Goal: Task Accomplishment & Management: Complete application form

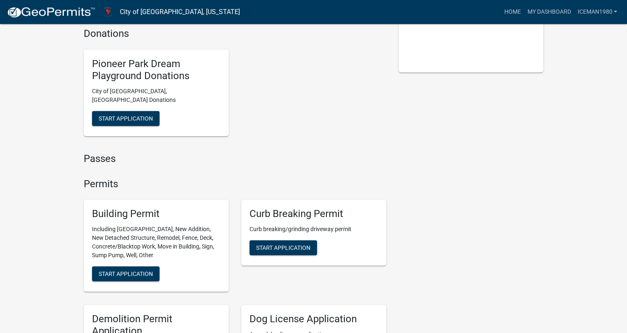
scroll to position [171, 0]
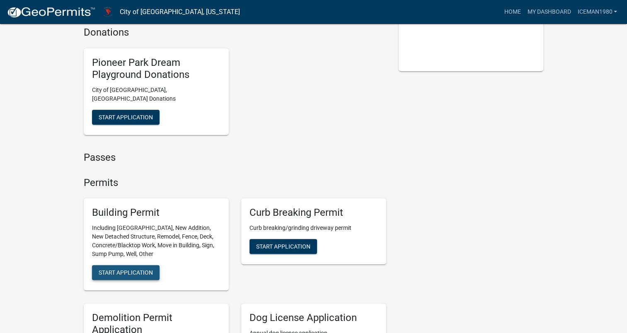
click at [135, 269] on span "Start Application" at bounding box center [126, 272] width 54 height 7
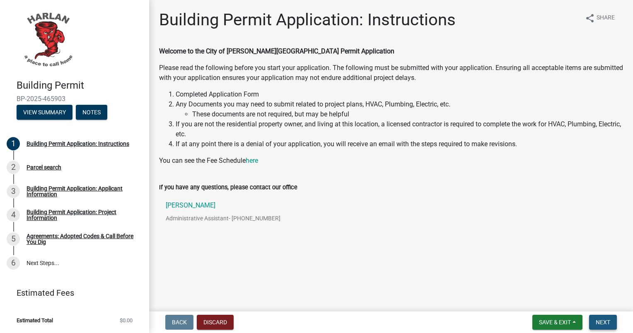
click at [602, 321] on span "Next" at bounding box center [603, 322] width 14 height 7
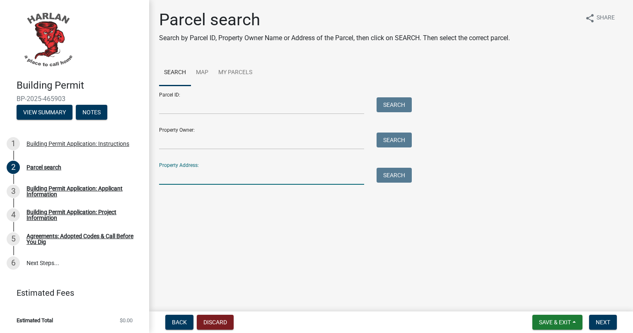
click at [210, 175] on input "Property Address:" at bounding box center [261, 176] width 205 height 17
type input "[STREET_ADDRESS]"
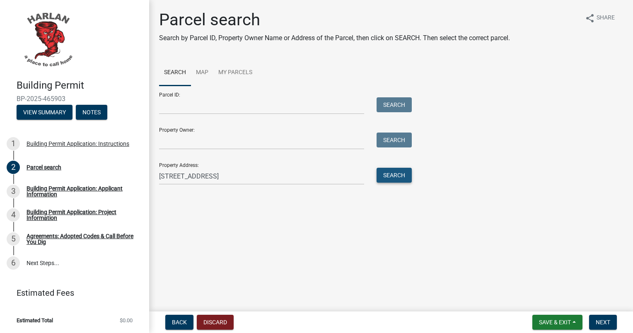
click at [382, 173] on button "Search" at bounding box center [393, 175] width 35 height 15
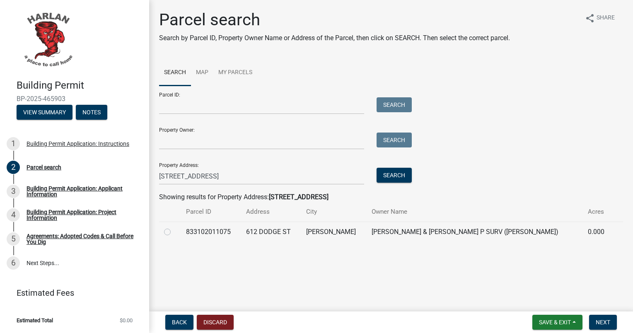
click at [174, 227] on label at bounding box center [174, 227] width 0 height 0
click at [174, 232] on input "radio" at bounding box center [176, 229] width 5 height 5
radio input "true"
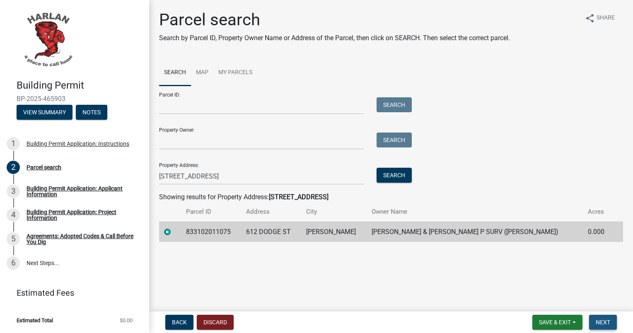
click at [605, 323] on span "Next" at bounding box center [603, 322] width 14 height 7
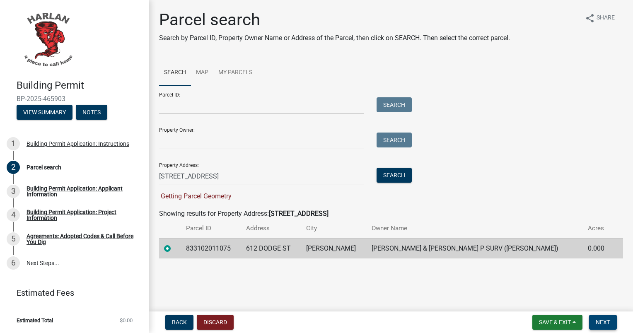
click at [606, 326] on button "Next" at bounding box center [603, 322] width 28 height 15
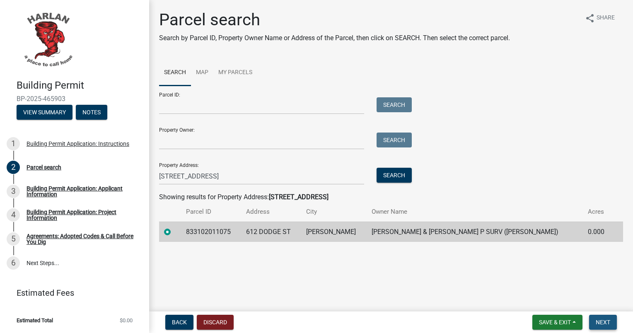
click at [594, 317] on button "Next" at bounding box center [603, 322] width 28 height 15
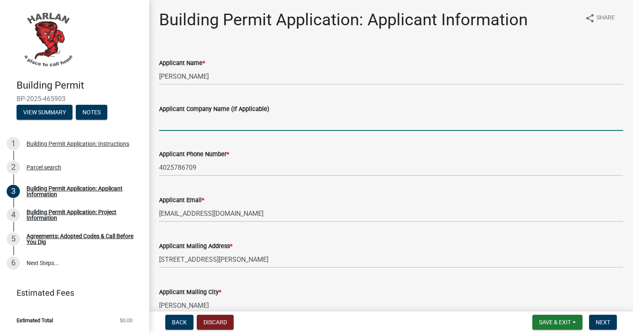
click at [230, 125] on input "Applicant Company Name (If Applicable)" at bounding box center [391, 122] width 464 height 17
type input "TOTAL CONTRACTING"
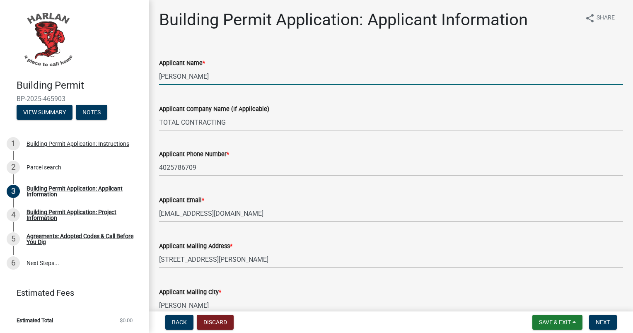
click at [207, 80] on input "[PERSON_NAME]" at bounding box center [391, 76] width 464 height 17
type input "B"
type input "j"
type input "[PERSON_NAME]"
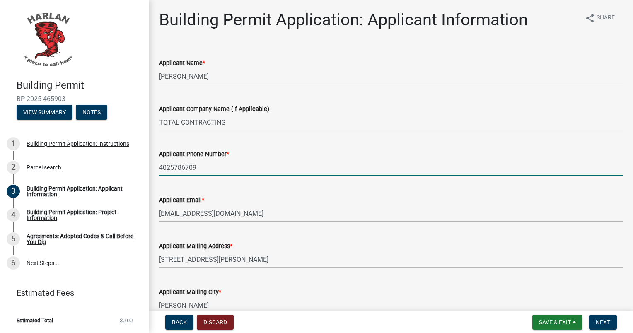
click at [220, 167] on input "4025786709" at bounding box center [391, 167] width 464 height 17
type input "4"
type input "7125791816"
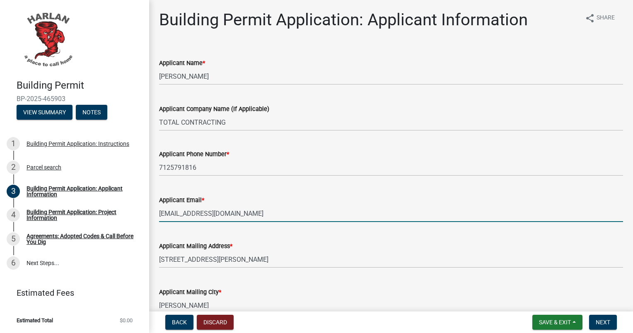
click at [254, 212] on input "[EMAIL_ADDRESS][DOMAIN_NAME]" at bounding box center [391, 213] width 464 height 17
type input "b"
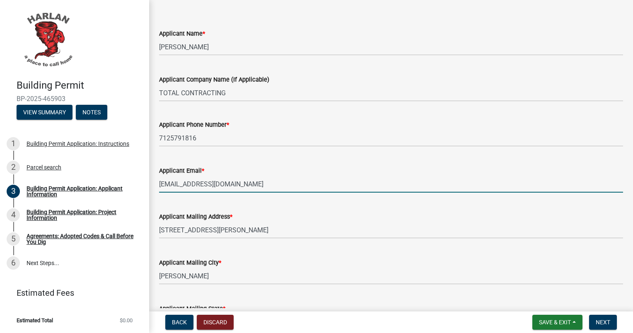
scroll to position [30, 0]
type input "[EMAIL_ADDRESS][DOMAIN_NAME]"
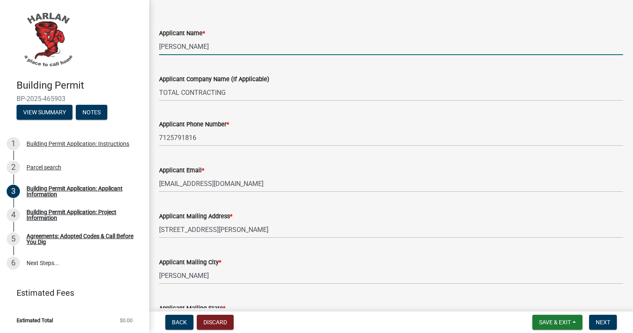
click at [173, 46] on input "[PERSON_NAME]" at bounding box center [391, 46] width 464 height 17
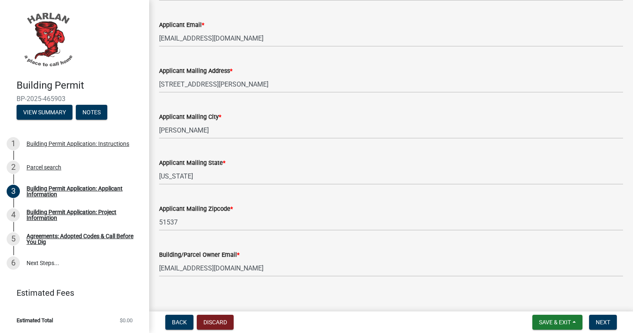
scroll to position [183, 0]
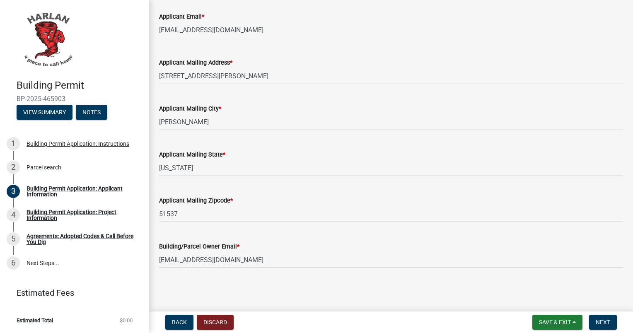
type input "[PERSON_NAME]"
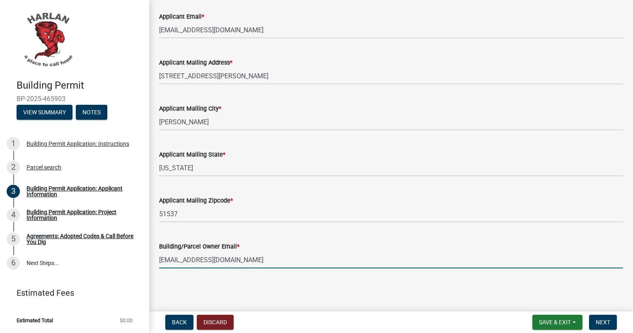
drag, startPoint x: 292, startPoint y: 161, endPoint x: 252, endPoint y: 262, distance: 109.1
click at [252, 262] on input "[EMAIL_ADDRESS][DOMAIN_NAME]" at bounding box center [391, 259] width 464 height 17
type input "b"
type input "[EMAIL_ADDRESS][DOMAIN_NAME]"
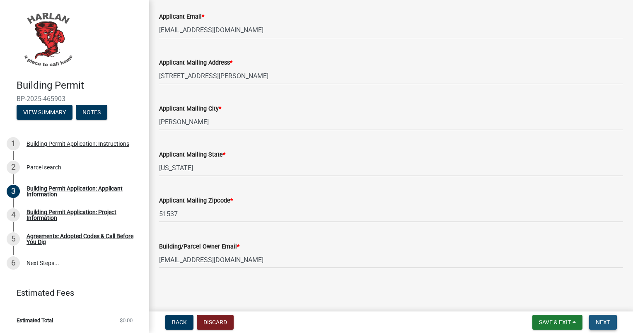
click at [603, 322] on span "Next" at bounding box center [603, 322] width 14 height 7
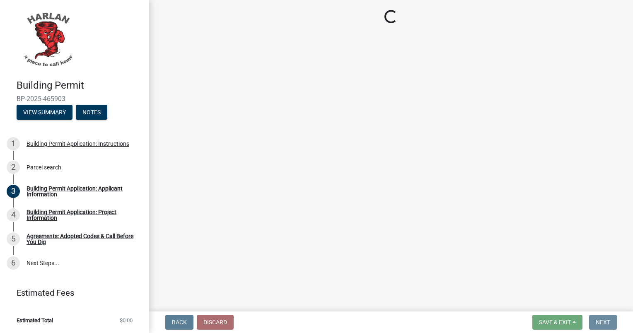
scroll to position [0, 0]
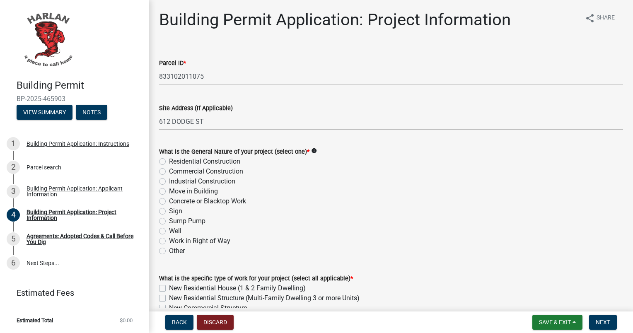
click at [169, 201] on label "Concrete or Blacktop Work" at bounding box center [207, 201] width 77 height 10
click at [169, 201] on input "Concrete or Blacktop Work" at bounding box center [171, 198] width 5 height 5
radio input "true"
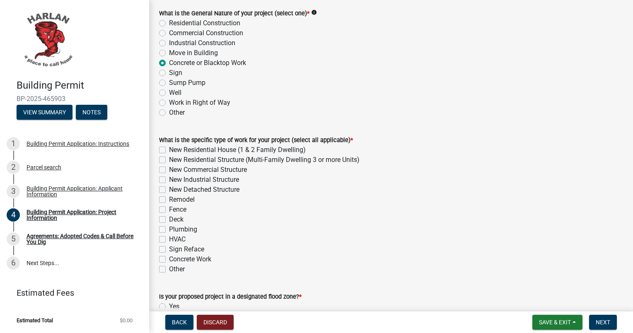
scroll to position [139, 0]
click at [169, 256] on label "Concrete Work" at bounding box center [190, 259] width 42 height 10
click at [169, 256] on input "Concrete Work" at bounding box center [171, 256] width 5 height 5
checkbox input "true"
checkbox input "false"
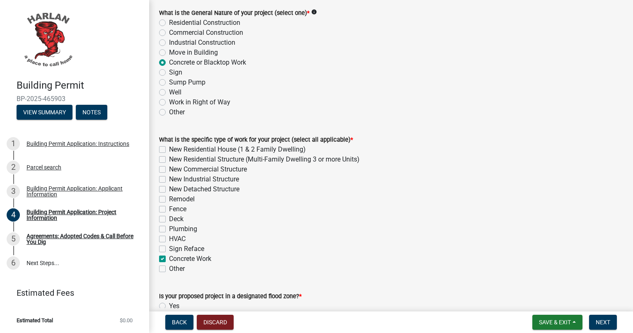
checkbox input "false"
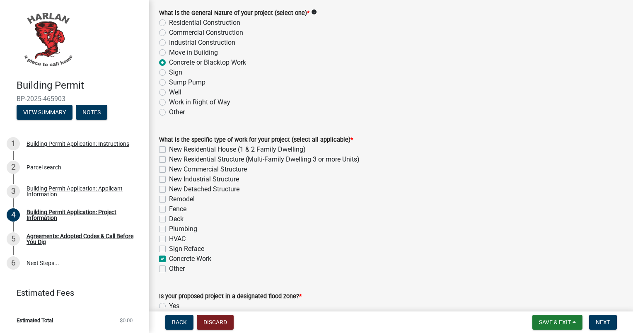
checkbox input "false"
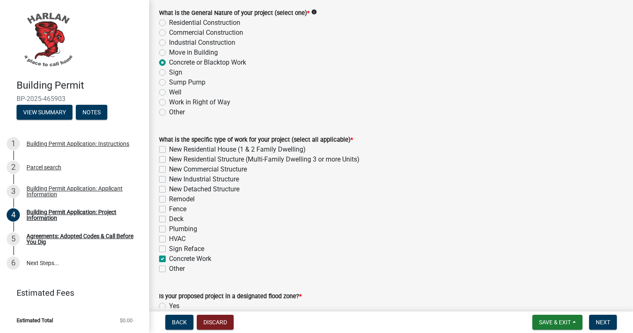
checkbox input "true"
checkbox input "false"
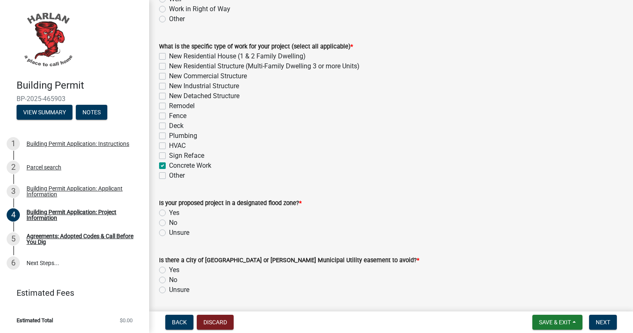
scroll to position [236, 0]
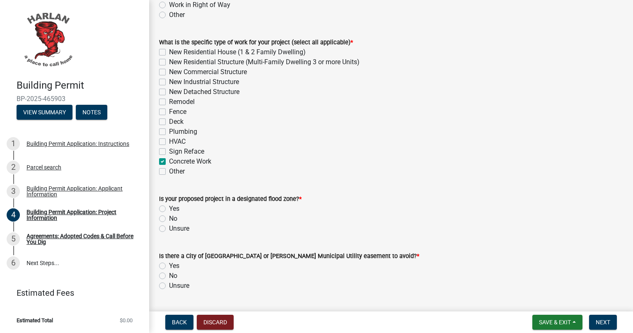
click at [169, 218] on label "No" at bounding box center [173, 219] width 8 height 10
click at [169, 218] on input "No" at bounding box center [171, 216] width 5 height 5
radio input "true"
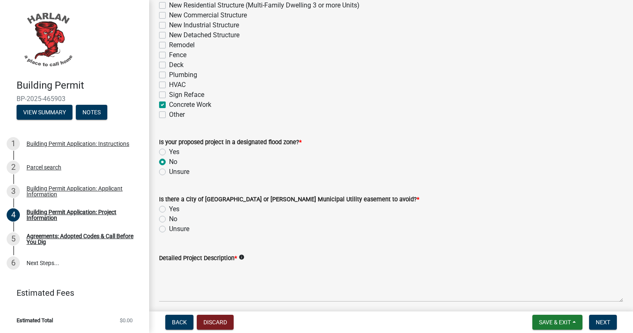
scroll to position [293, 0]
click at [169, 217] on label "No" at bounding box center [173, 219] width 8 height 10
click at [169, 217] on input "No" at bounding box center [171, 216] width 5 height 5
radio input "true"
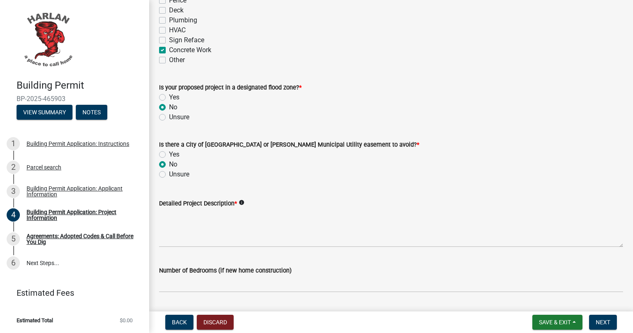
scroll to position [350, 0]
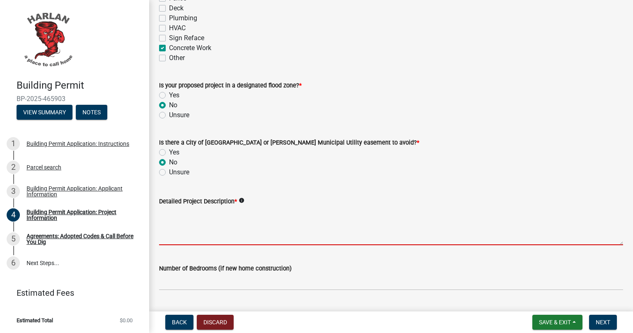
click at [212, 236] on textarea "Detailed Project Description *" at bounding box center [391, 225] width 464 height 39
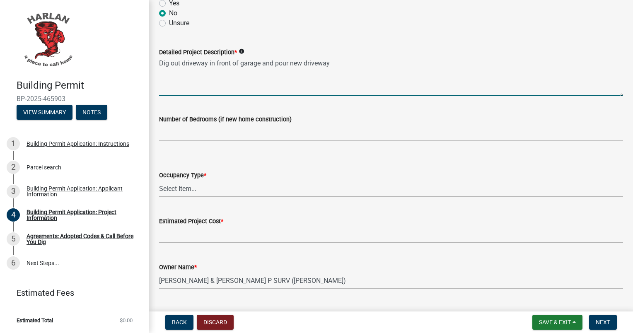
scroll to position [500, 0]
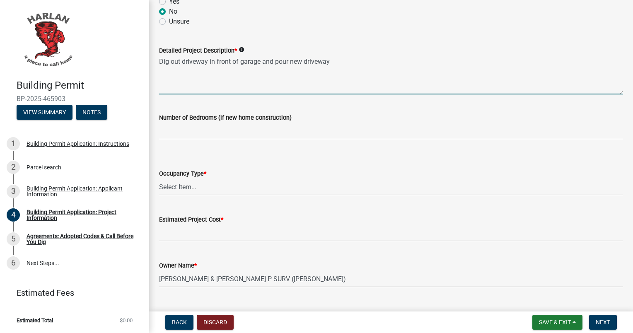
type textarea "Dig out driveway in front of garage and pour new driveway"
click at [184, 186] on select "Select Item... Apartment Commercial Condominium Duplex Industrial Muti-Family S…" at bounding box center [391, 187] width 464 height 17
click at [159, 179] on select "Select Item... Apartment Commercial Condominium Duplex Industrial Muti-Family S…" at bounding box center [391, 187] width 464 height 17
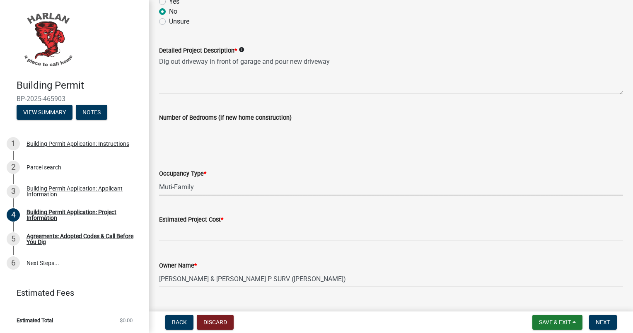
select select "cb325dce-423e-41a6-a768-9e51227ed1bf"
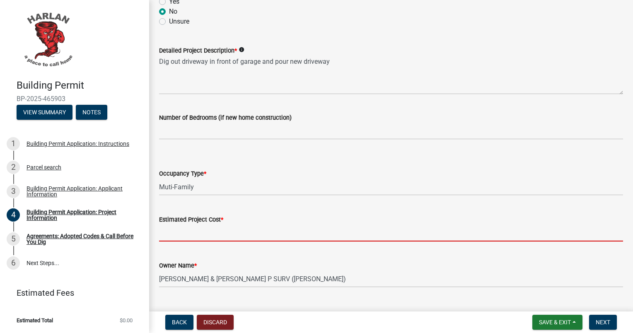
click at [186, 232] on input "text" at bounding box center [391, 232] width 464 height 17
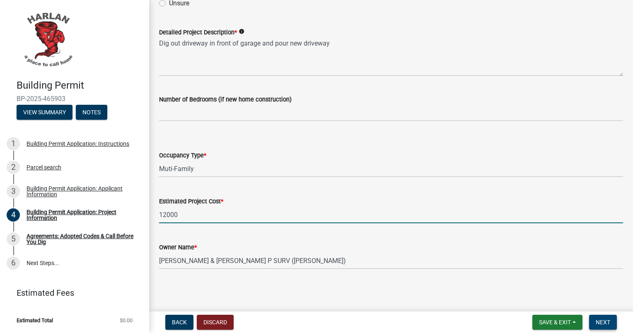
type input "12000"
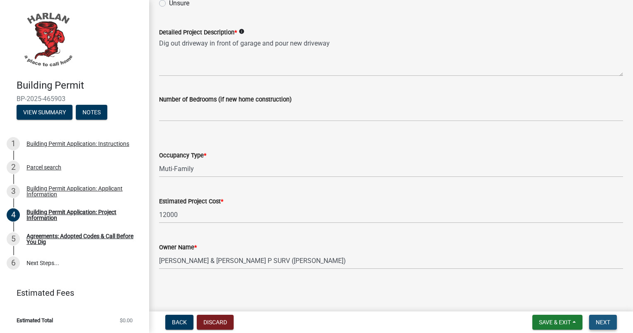
click at [608, 325] on span "Next" at bounding box center [603, 322] width 14 height 7
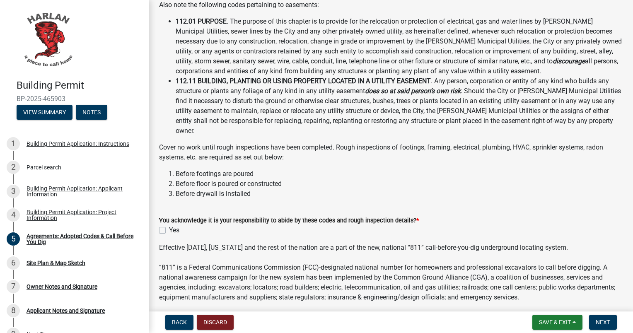
scroll to position [160, 0]
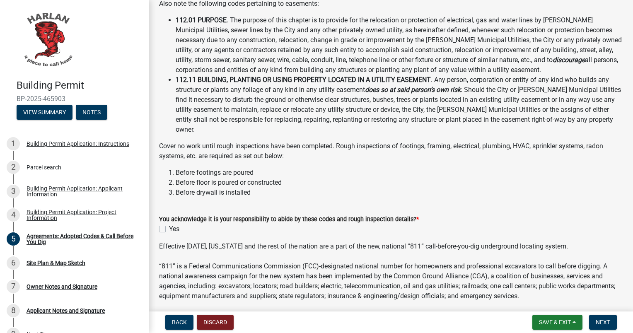
click at [169, 224] on label "Yes" at bounding box center [174, 229] width 10 height 10
click at [169, 224] on input "Yes" at bounding box center [171, 226] width 5 height 5
checkbox input "true"
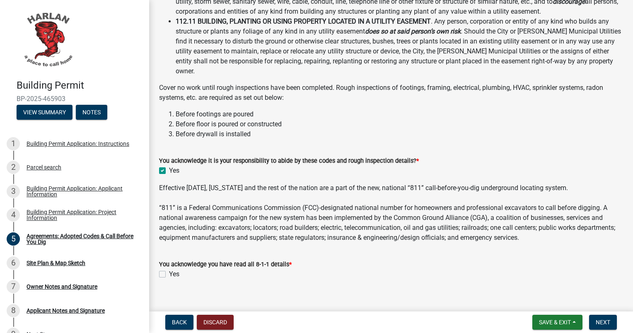
scroll to position [220, 0]
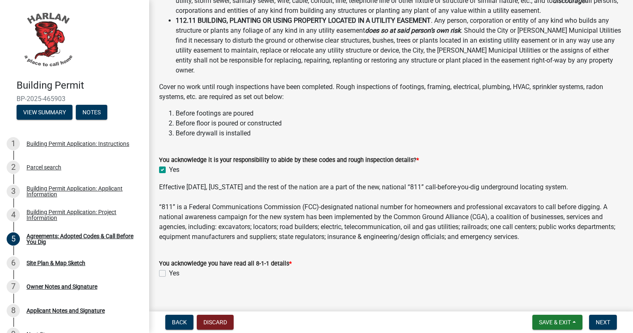
click at [169, 268] on label "Yes" at bounding box center [174, 273] width 10 height 10
click at [169, 268] on input "Yes" at bounding box center [171, 270] width 5 height 5
checkbox input "true"
click at [600, 319] on span "Next" at bounding box center [603, 322] width 14 height 7
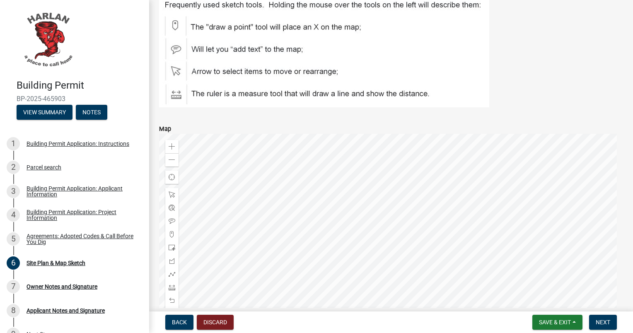
scroll to position [372, 0]
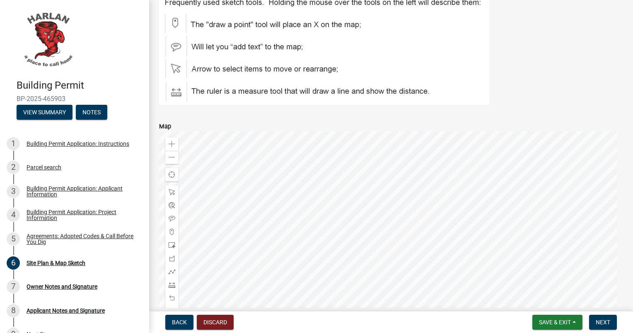
click at [366, 217] on div at bounding box center [391, 234] width 464 height 207
click at [171, 144] on span at bounding box center [172, 144] width 7 height 7
click at [266, 255] on div at bounding box center [391, 234] width 464 height 207
click at [171, 143] on span at bounding box center [172, 144] width 7 height 7
click at [172, 244] on span at bounding box center [172, 245] width 7 height 7
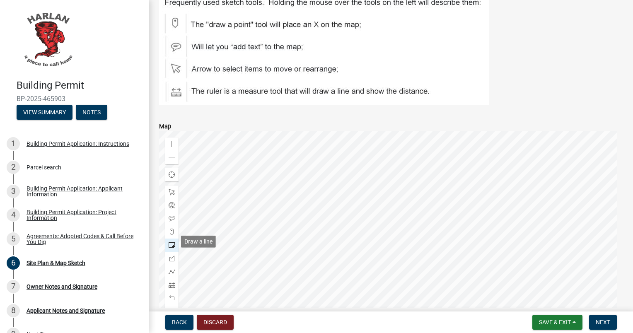
scroll to position [402, 0]
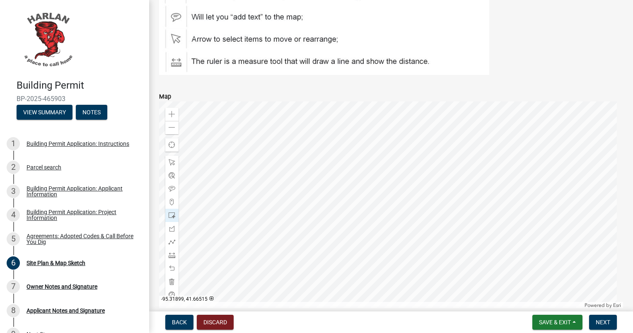
click at [195, 157] on div at bounding box center [391, 204] width 464 height 207
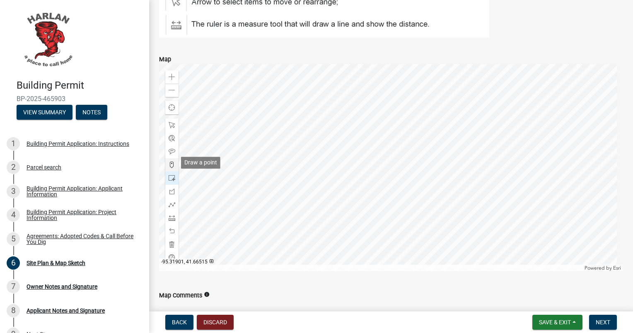
scroll to position [441, 0]
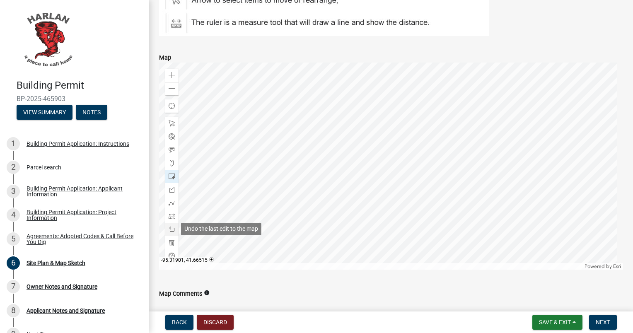
click at [173, 229] on span at bounding box center [172, 229] width 7 height 7
click at [169, 161] on span at bounding box center [172, 163] width 7 height 7
click at [310, 221] on div at bounding box center [391, 166] width 464 height 207
click at [194, 224] on div at bounding box center [391, 166] width 464 height 207
click at [170, 227] on span at bounding box center [172, 229] width 7 height 7
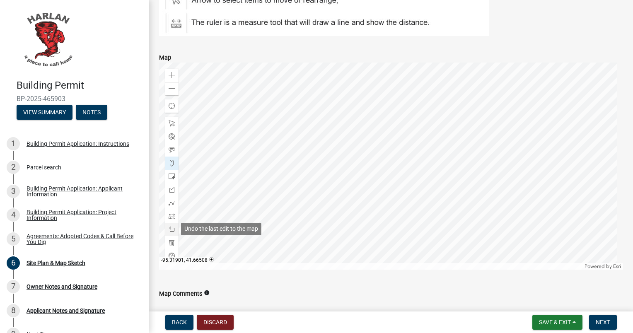
click at [170, 227] on span at bounding box center [172, 229] width 7 height 7
click at [170, 202] on span at bounding box center [172, 203] width 7 height 7
click at [308, 222] on div at bounding box center [391, 166] width 464 height 207
click at [193, 224] on div at bounding box center [391, 166] width 464 height 207
click at [194, 121] on div at bounding box center [391, 166] width 464 height 207
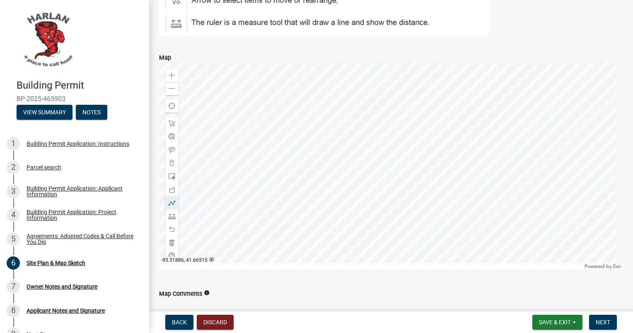
click at [316, 121] on div at bounding box center [391, 166] width 464 height 207
click at [317, 132] on div at bounding box center [391, 166] width 464 height 207
click at [316, 131] on div at bounding box center [391, 166] width 464 height 207
click at [317, 131] on div at bounding box center [391, 166] width 464 height 207
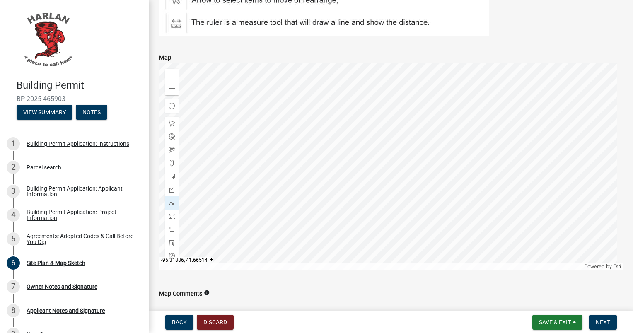
click at [316, 131] on div at bounding box center [391, 166] width 464 height 207
click at [316, 120] on div at bounding box center [391, 166] width 464 height 207
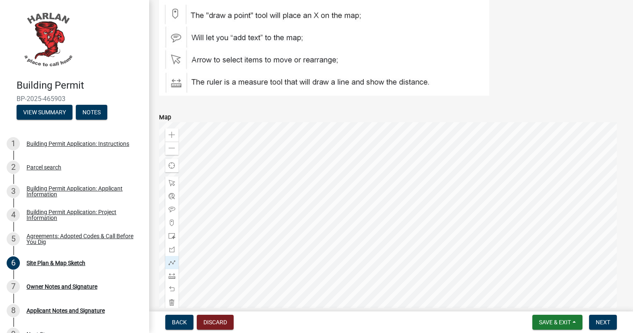
scroll to position [410, 0]
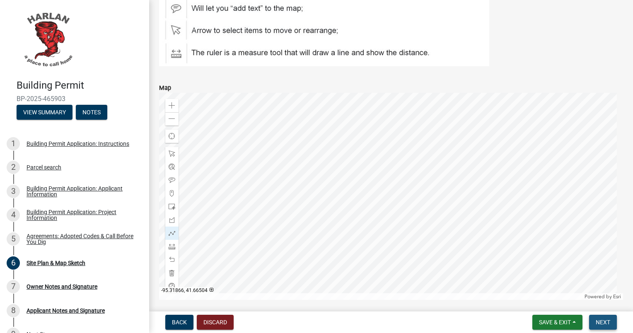
click at [601, 323] on span "Next" at bounding box center [603, 322] width 14 height 7
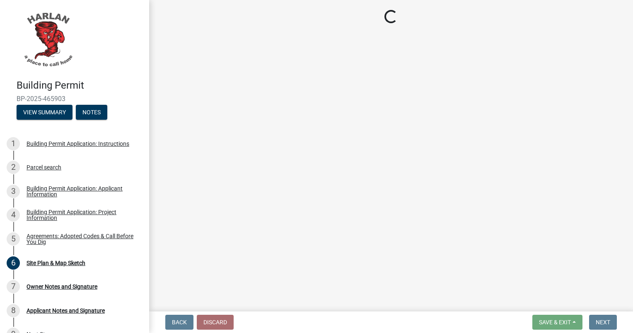
scroll to position [0, 0]
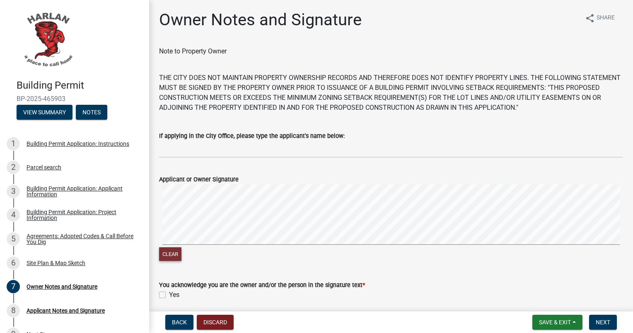
click at [173, 254] on button "Clear" at bounding box center [170, 254] width 22 height 14
click at [169, 294] on label "Yes" at bounding box center [174, 295] width 10 height 10
click at [169, 294] on input "Yes" at bounding box center [171, 292] width 5 height 5
checkbox input "true"
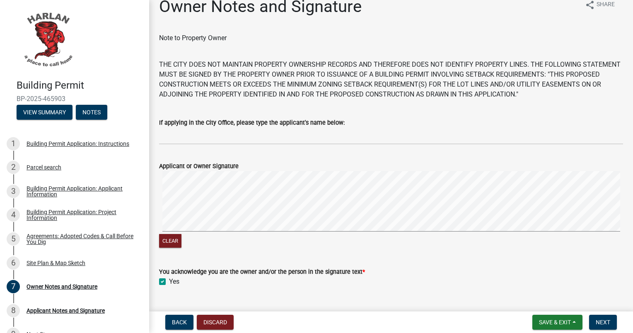
scroll to position [13, 0]
click at [595, 322] on button "Next" at bounding box center [603, 322] width 28 height 15
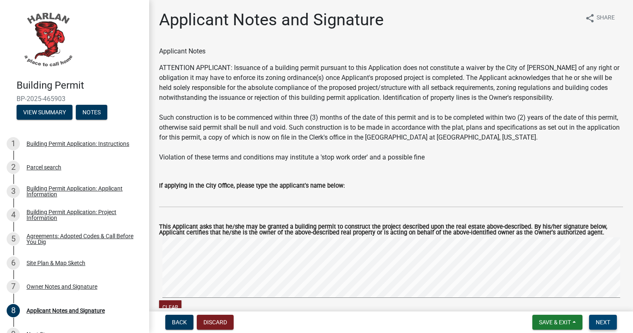
click at [590, 324] on button "Next" at bounding box center [603, 322] width 28 height 15
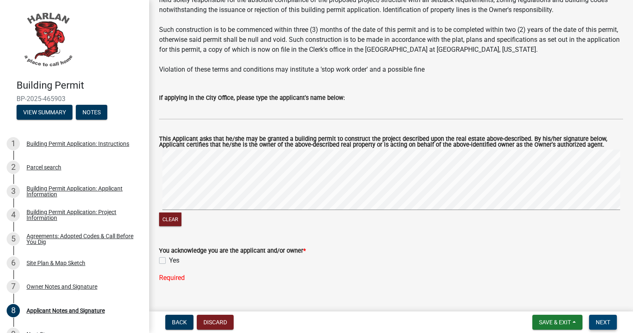
scroll to position [88, 0]
click at [169, 261] on label "Yes" at bounding box center [174, 261] width 10 height 10
click at [169, 261] on input "Yes" at bounding box center [171, 258] width 5 height 5
checkbox input "true"
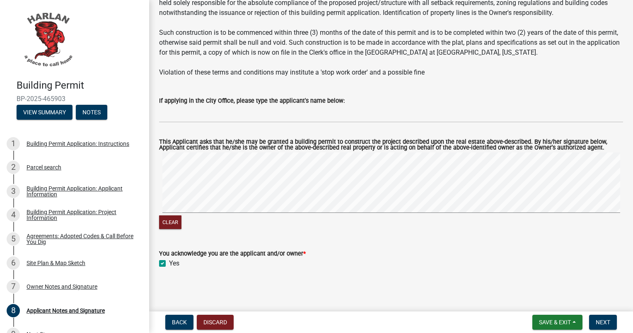
scroll to position [84, 0]
click at [214, 274] on wm-data-entity-input "You acknowledge you are the applicant and/or owner * Yes" at bounding box center [391, 257] width 464 height 37
click at [601, 321] on span "Next" at bounding box center [603, 322] width 14 height 7
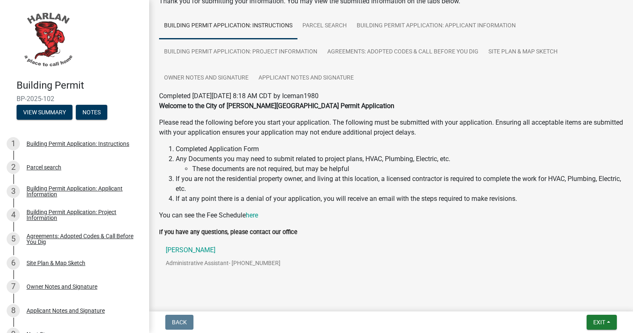
scroll to position [50, 0]
click at [257, 215] on link "here" at bounding box center [252, 216] width 12 height 8
click at [593, 321] on span "Exit" at bounding box center [599, 322] width 12 height 7
